Goal: Task Accomplishment & Management: Use online tool/utility

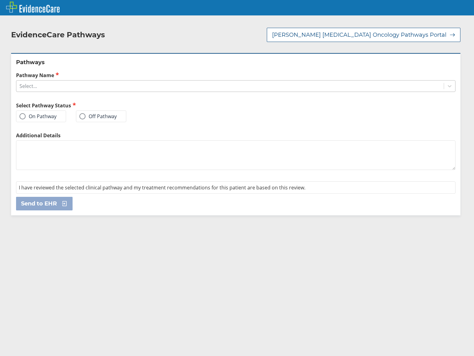
click at [127, 90] on div "Select..." at bounding box center [229, 86] width 427 height 10
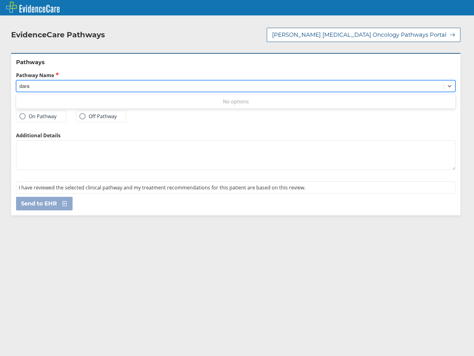
type input "darat"
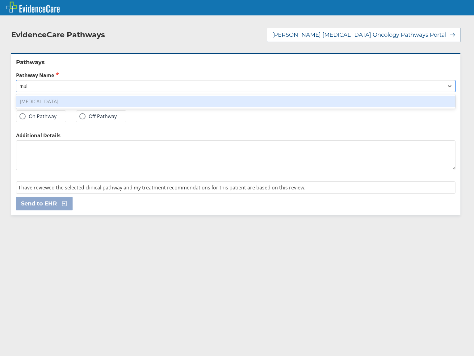
click at [123, 97] on div "[MEDICAL_DATA]" at bounding box center [235, 102] width 439 height 12
type input "mul"
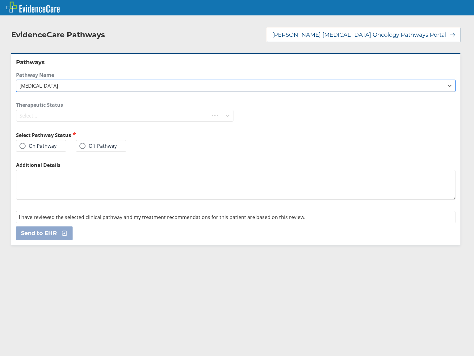
click at [105, 86] on div "Pathway Name option [MEDICAL_DATA], selected. 0 results available. Select is fo…" at bounding box center [235, 82] width 439 height 20
click at [119, 87] on div "Pathway Name option [MEDICAL_DATA], selected. 0 results available. Select is fo…" at bounding box center [235, 82] width 439 height 20
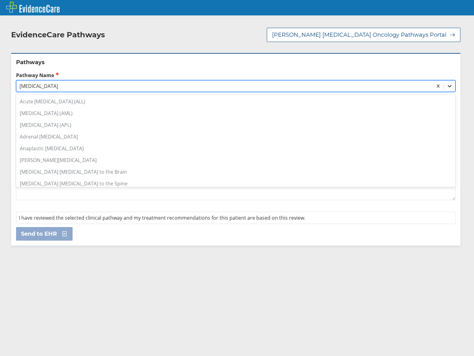
click at [444, 87] on div at bounding box center [449, 86] width 11 height 11
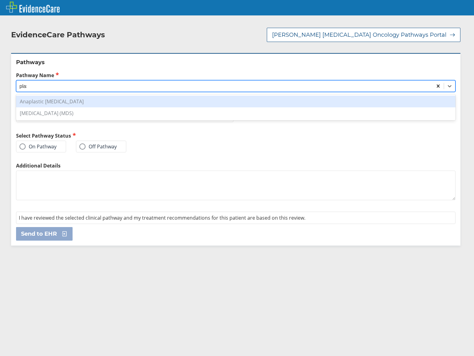
type input "plasm"
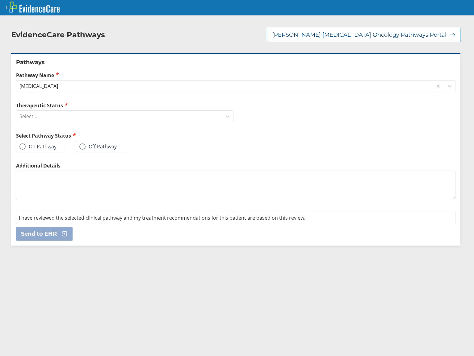
click at [223, 240] on div "Send to EHR" at bounding box center [235, 234] width 439 height 14
click at [102, 116] on div "Select..." at bounding box center [118, 116] width 205 height 10
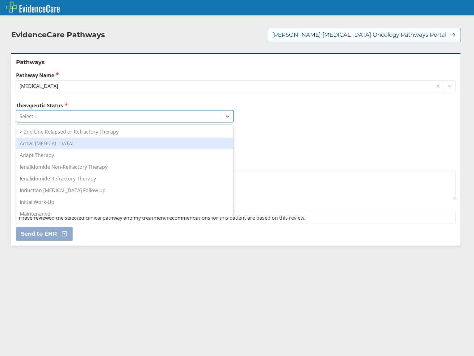
click at [90, 144] on div "Active [MEDICAL_DATA]" at bounding box center [124, 144] width 217 height 12
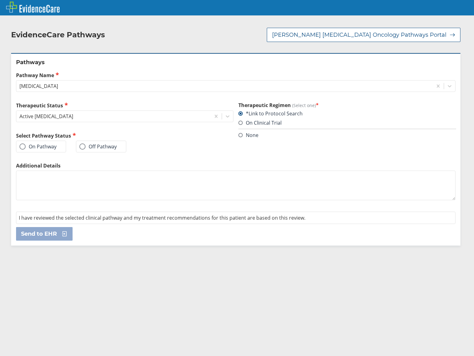
click at [54, 148] on label "On Pathway" at bounding box center [37, 147] width 37 height 6
click at [0, 0] on input "On Pathway" at bounding box center [0, 0] width 0 height 0
click at [55, 236] on span "Send to EHR" at bounding box center [39, 233] width 36 height 7
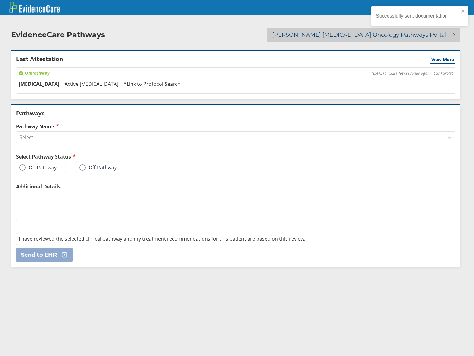
click at [393, 38] on span "[PERSON_NAME] [MEDICAL_DATA] Oncology Pathways Portal" at bounding box center [359, 34] width 174 height 7
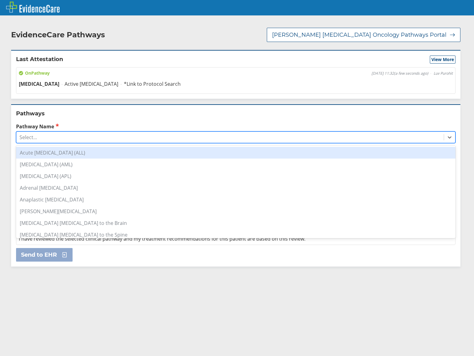
click at [65, 140] on div "Select..." at bounding box center [229, 137] width 427 height 10
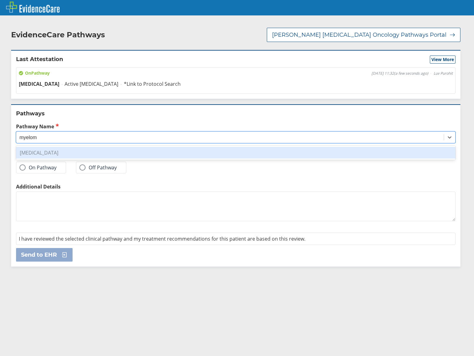
click at [64, 154] on div "[MEDICAL_DATA]" at bounding box center [235, 153] width 439 height 12
type input "myelom"
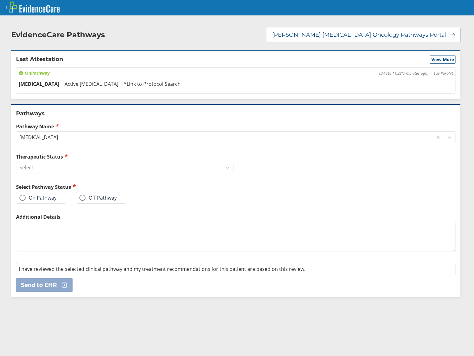
click at [78, 85] on span "Active [MEDICAL_DATA]" at bounding box center [92, 84] width 54 height 7
click at [415, 73] on span "[DATE] 11:32 ( 7 minutes ago )" at bounding box center [403, 73] width 49 height 5
click at [95, 170] on div "Select..." at bounding box center [118, 167] width 205 height 10
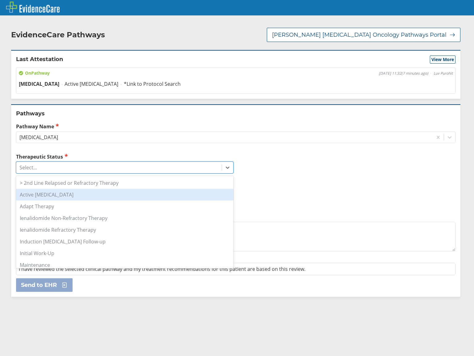
click at [76, 194] on div "Active [MEDICAL_DATA]" at bounding box center [124, 195] width 217 height 12
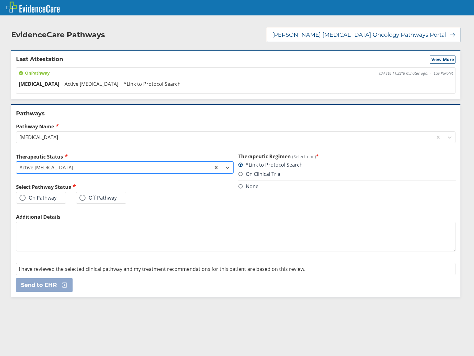
click at [57, 199] on div "On Pathway" at bounding box center [41, 198] width 50 height 12
click at [33, 197] on label "On Pathway" at bounding box center [37, 198] width 37 height 6
click at [0, 0] on input "On Pathway" at bounding box center [0, 0] width 0 height 0
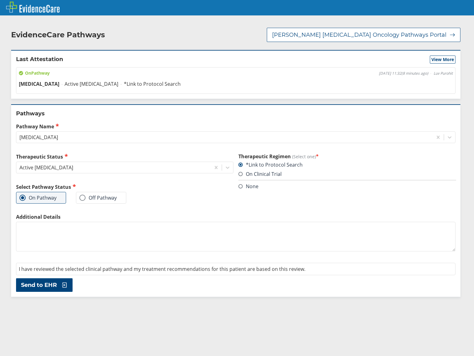
click at [52, 85] on span "[MEDICAL_DATA]" at bounding box center [39, 84] width 40 height 7
click at [33, 73] on span "On Pathway" at bounding box center [34, 73] width 31 height 6
click at [26, 289] on button "Send to EHR" at bounding box center [44, 285] width 56 height 14
